Goal: Task Accomplishment & Management: Use online tool/utility

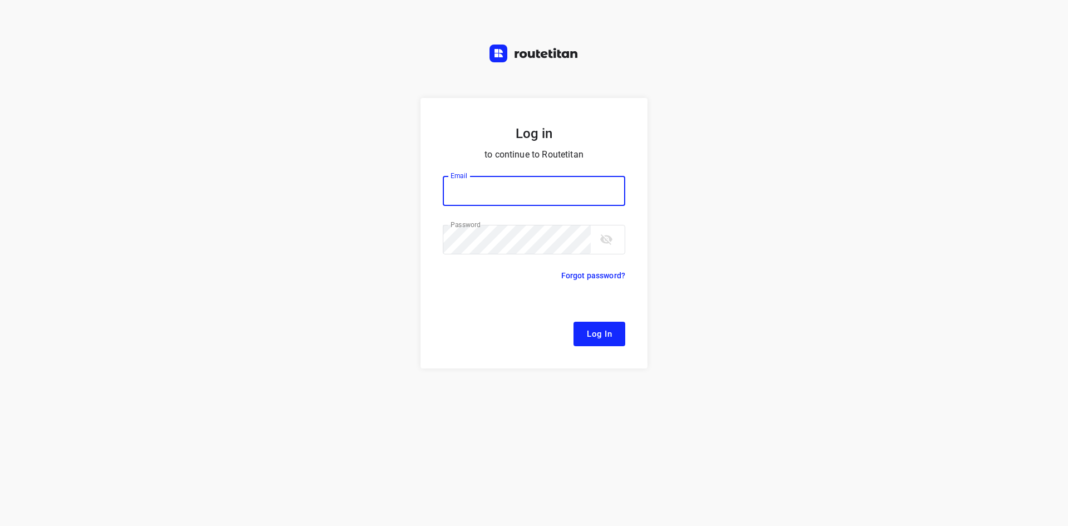
type input "[EMAIL_ADDRESS][DOMAIN_NAME]"
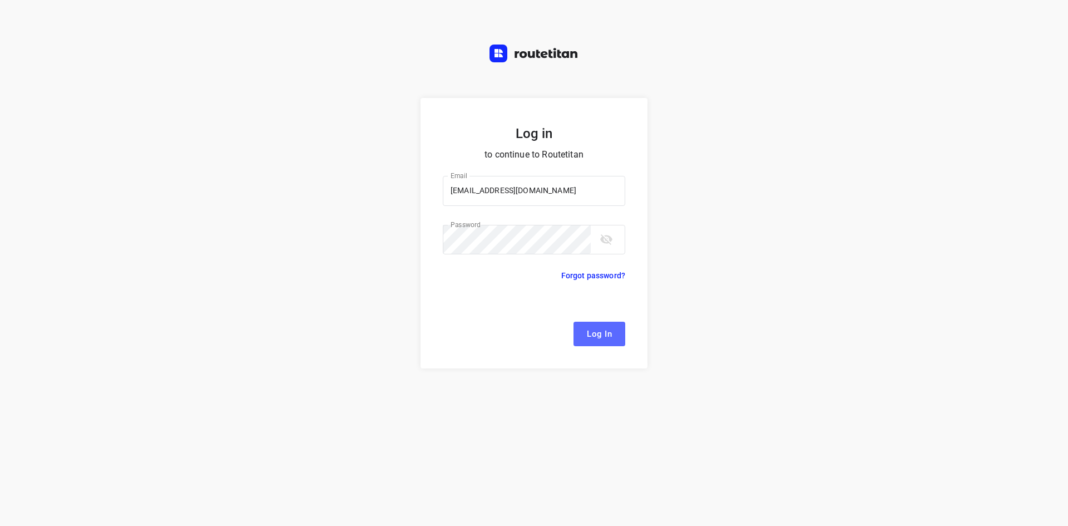
click at [579, 333] on button "Log In" at bounding box center [600, 334] width 52 height 24
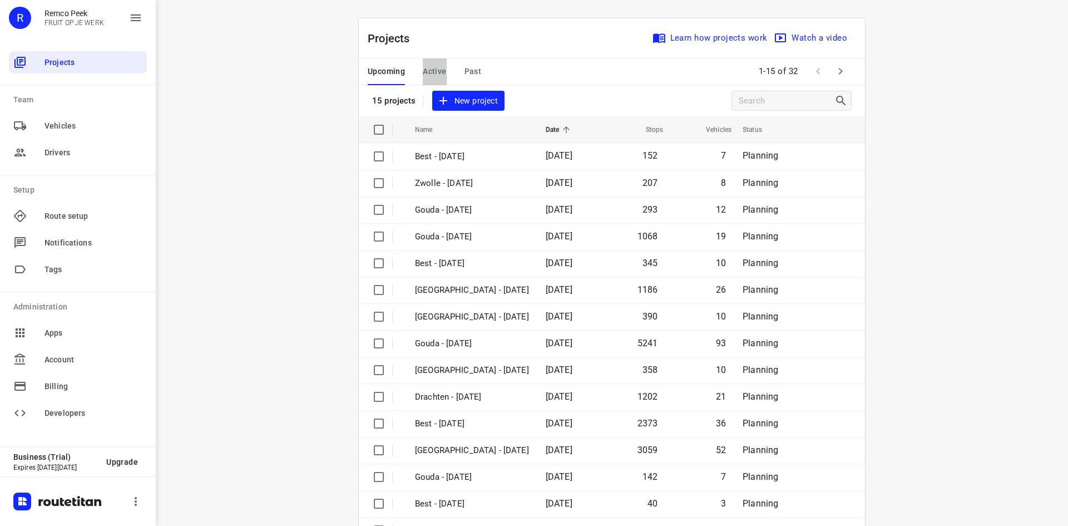
click at [439, 70] on span "Active" at bounding box center [434, 72] width 23 height 14
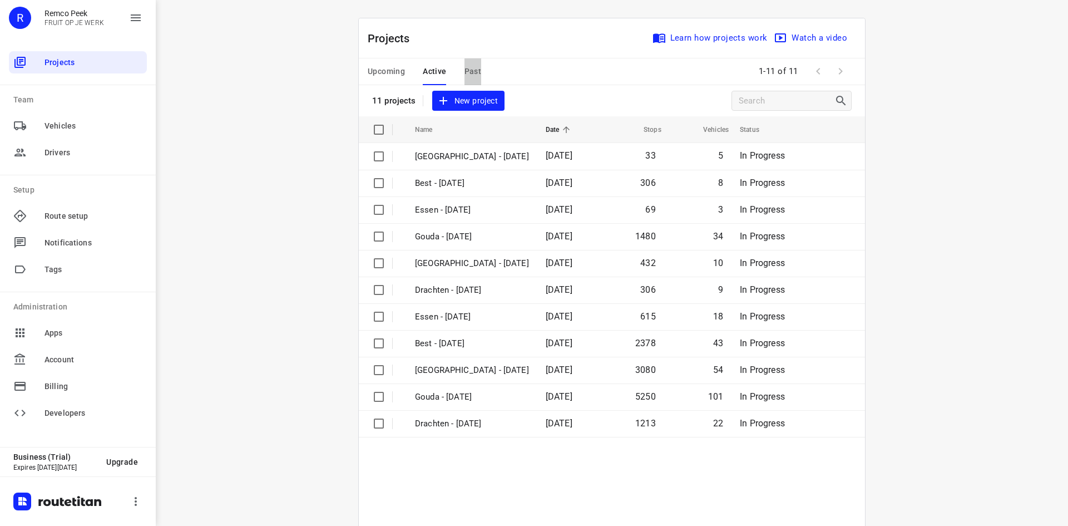
click at [465, 68] on span "Past" at bounding box center [473, 72] width 17 height 14
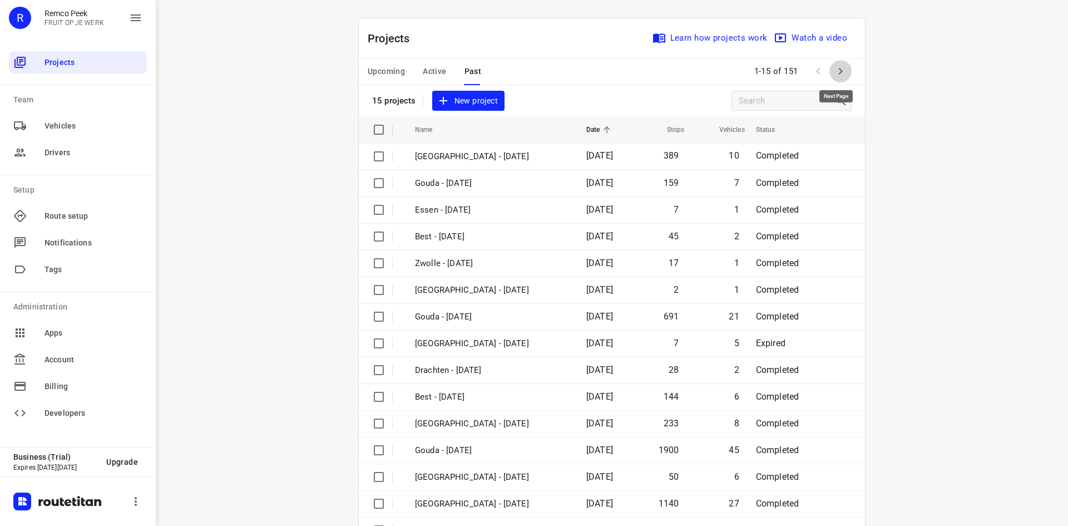
click at [840, 66] on icon "button" at bounding box center [840, 71] width 13 height 13
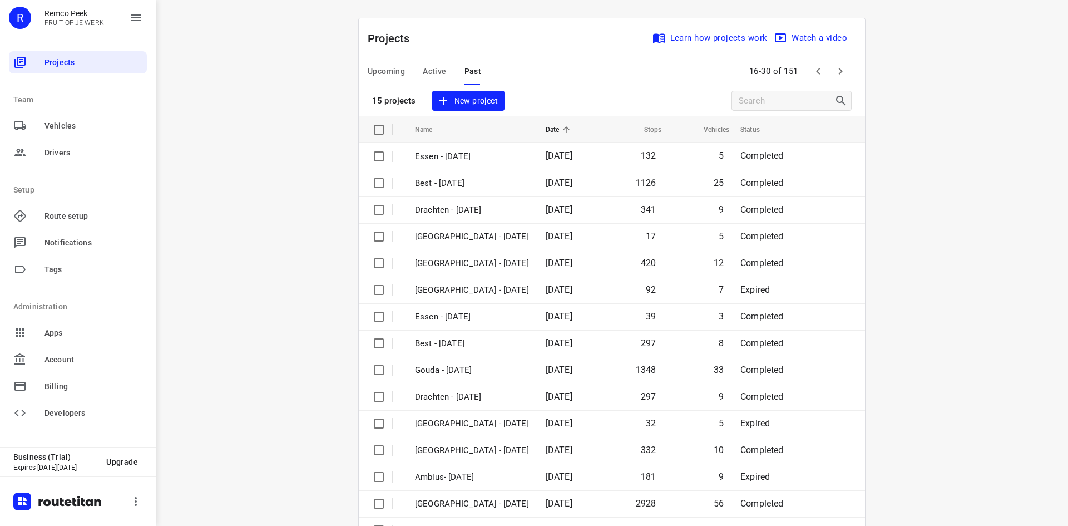
scroll to position [37, 0]
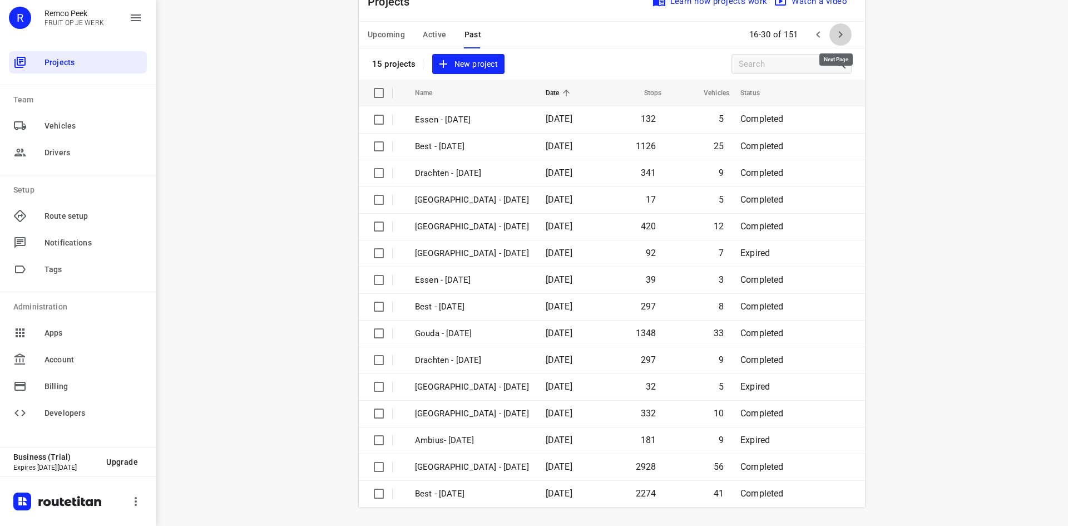
click at [839, 33] on icon "button" at bounding box center [840, 34] width 13 height 13
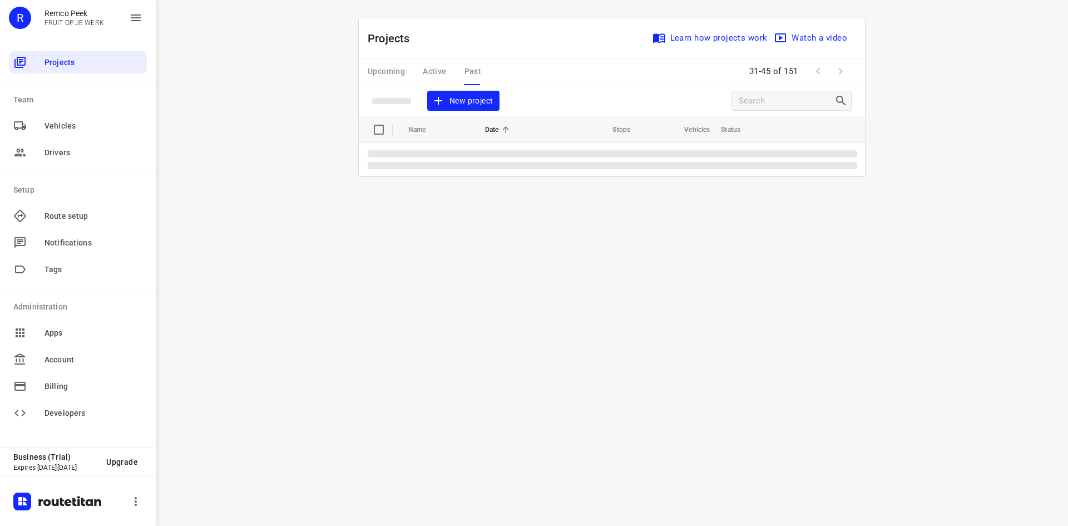
scroll to position [0, 0]
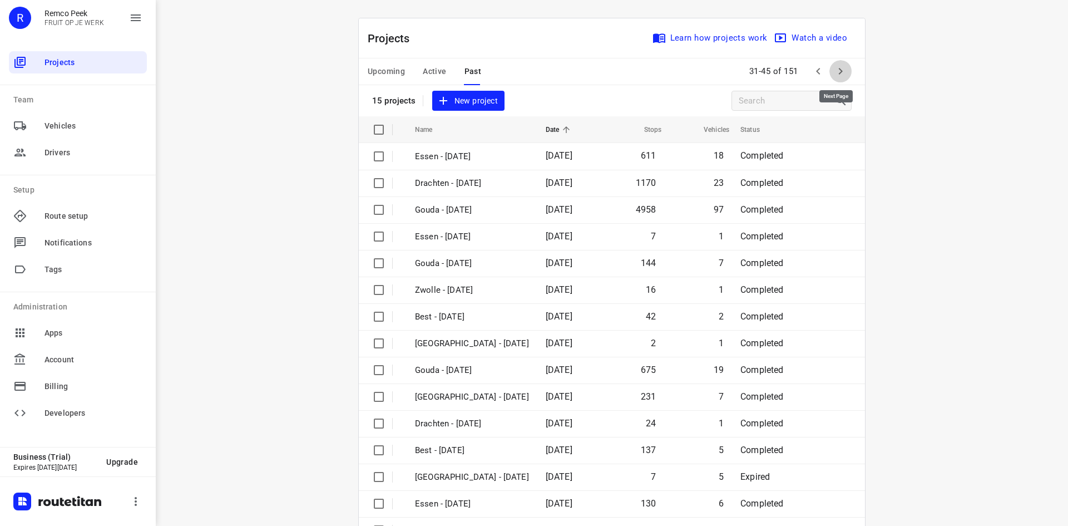
click at [835, 70] on icon "button" at bounding box center [840, 71] width 13 height 13
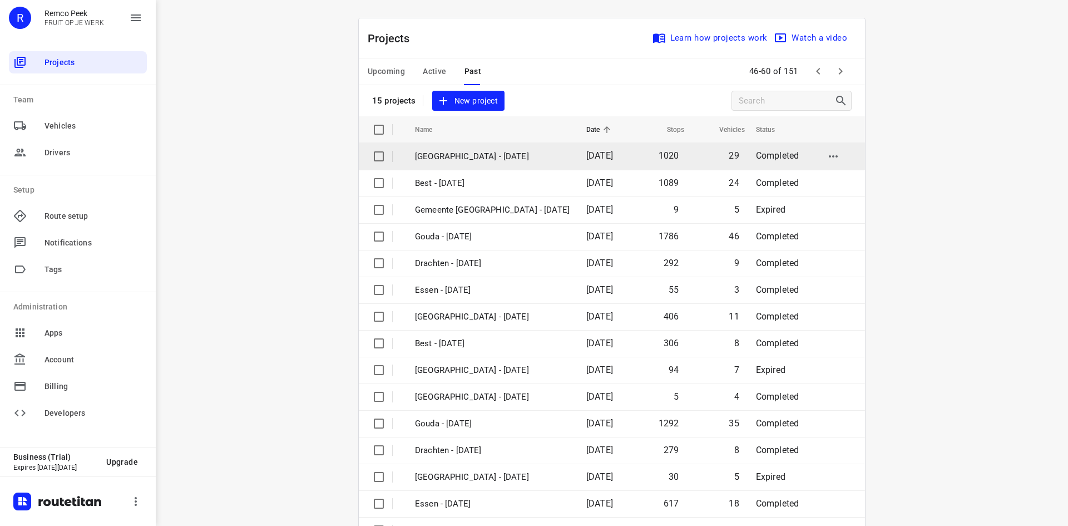
click at [490, 156] on p "[GEOGRAPHIC_DATA] - [DATE]" at bounding box center [492, 156] width 155 height 13
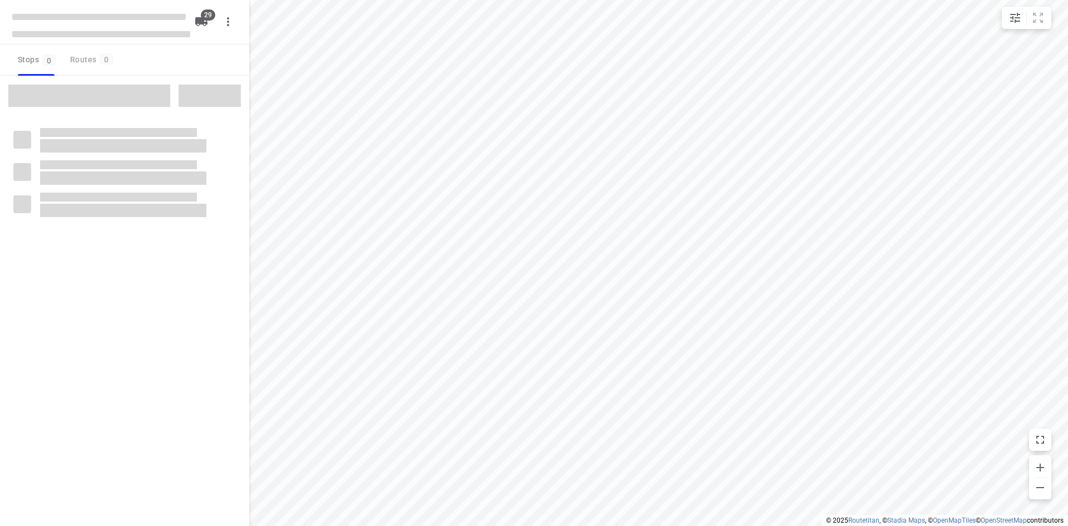
type input "distance"
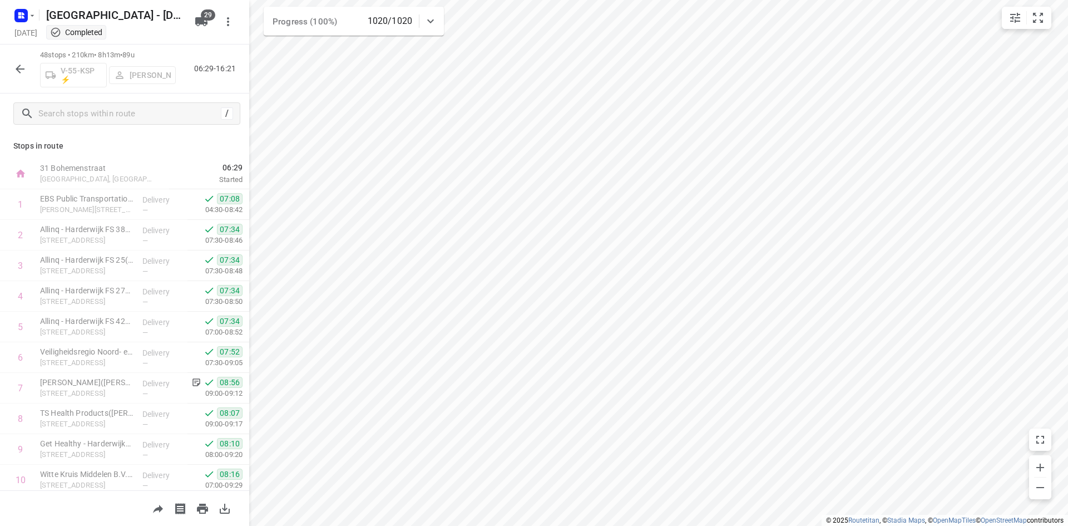
click at [23, 70] on icon "button" at bounding box center [19, 68] width 13 height 13
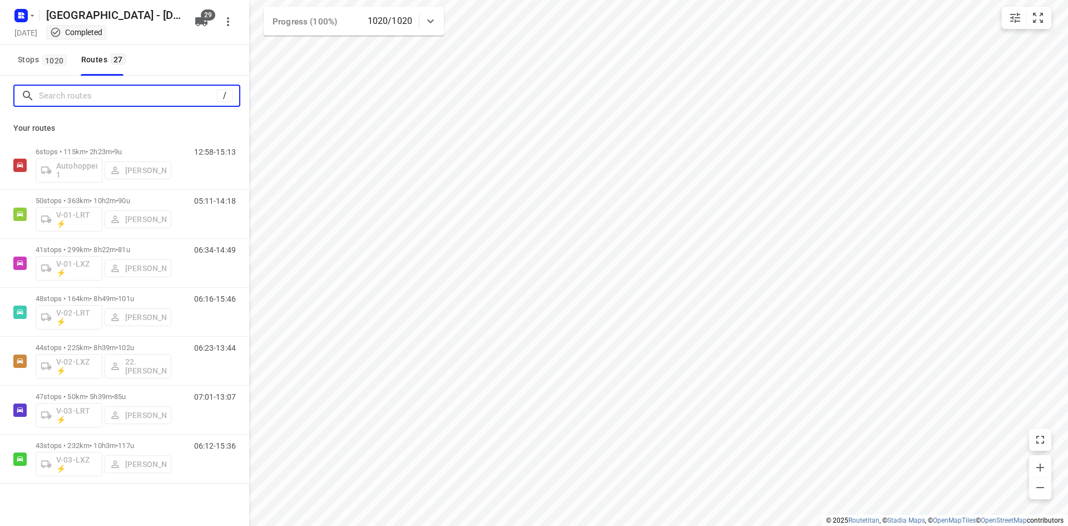
click at [70, 96] on input "Search routes" at bounding box center [128, 95] width 178 height 17
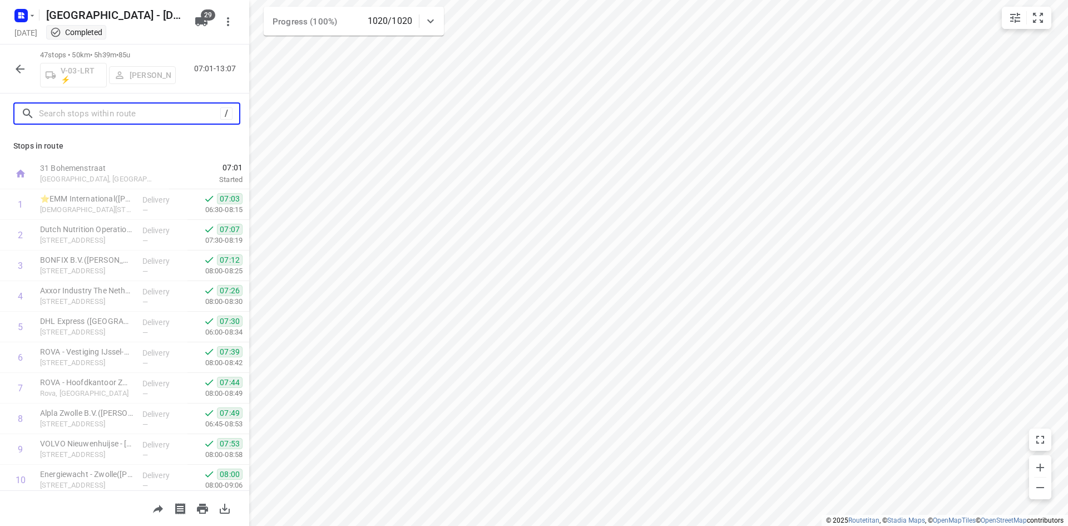
click at [90, 115] on input "text" at bounding box center [129, 113] width 181 height 17
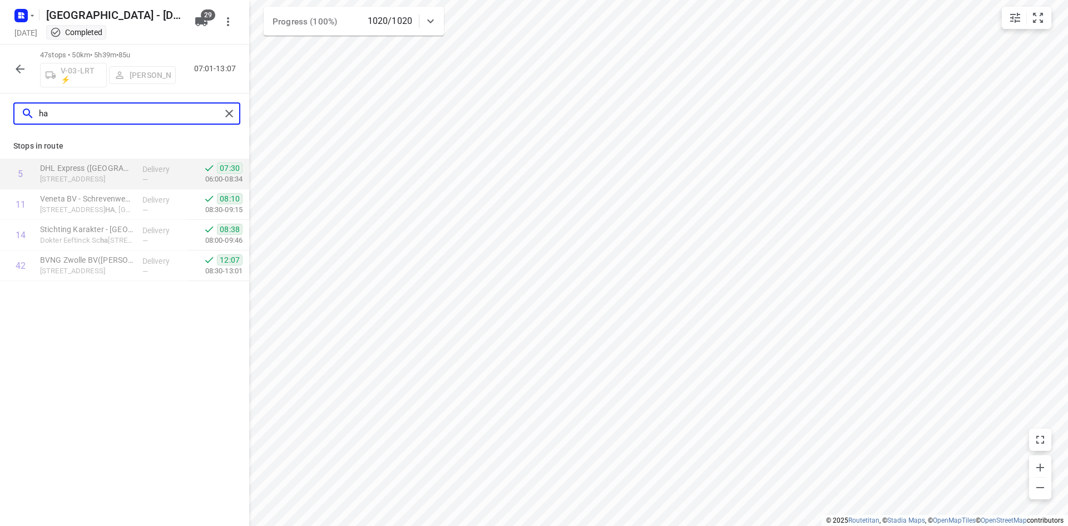
type input "h"
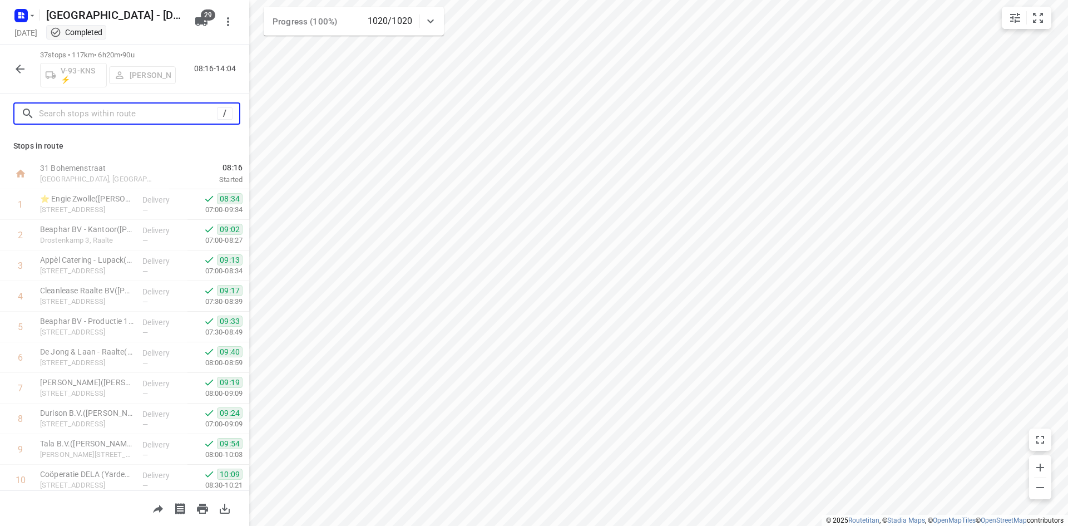
click at [62, 112] on input "text" at bounding box center [128, 113] width 178 height 17
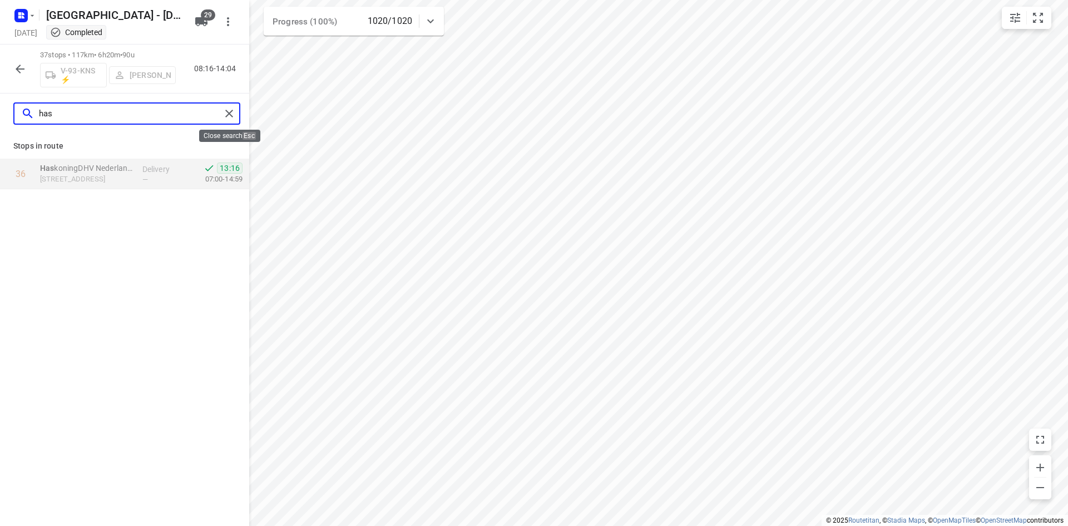
type input "has"
